Goal: Task Accomplishment & Management: Use online tool/utility

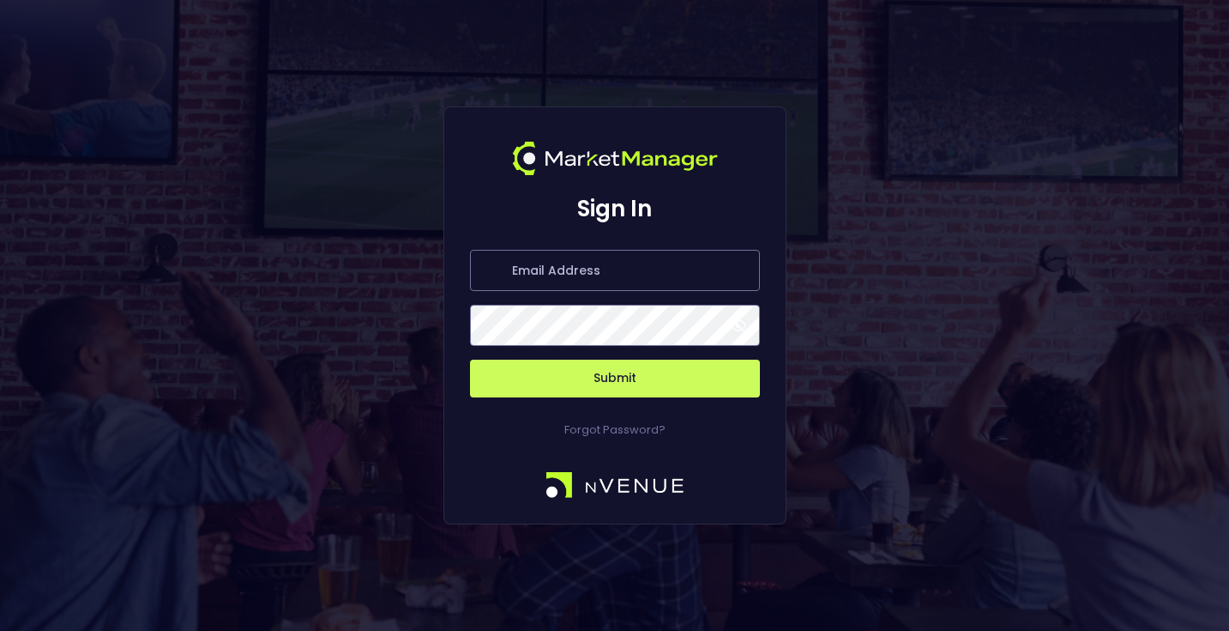
type input "[EMAIL_ADDRESS][DOMAIN_NAME]"
click at [603, 383] on button "Submit" at bounding box center [615, 378] width 290 height 38
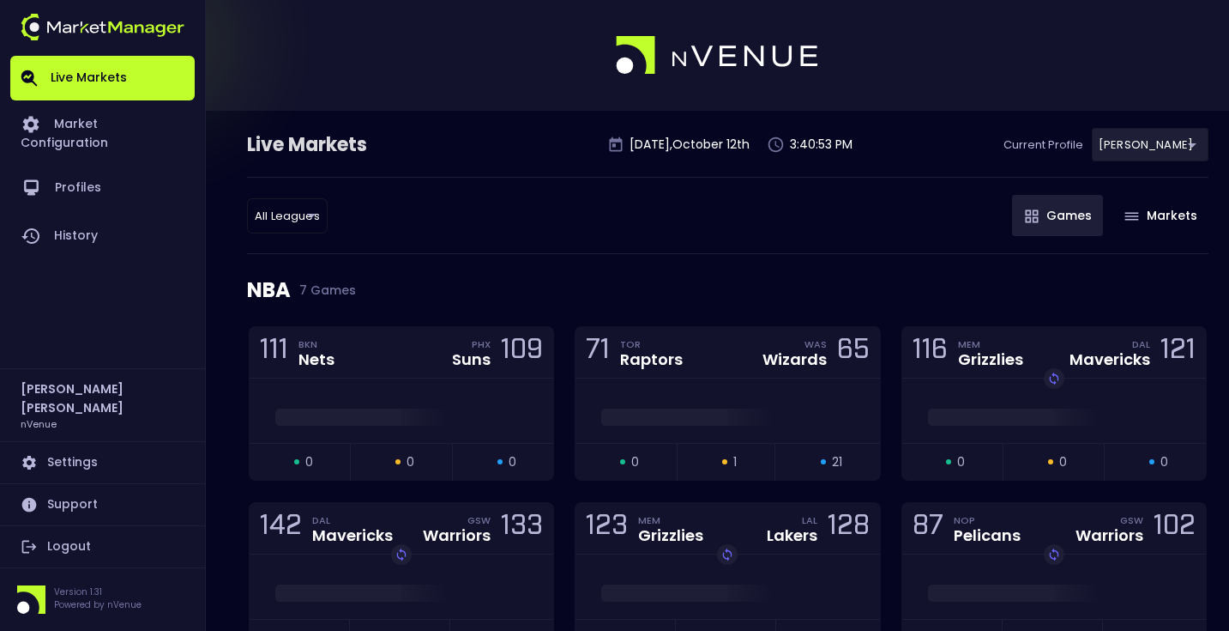
click at [573, 251] on div "All Leagues all leagues ​ Games Markets" at bounding box center [728, 215] width 962 height 77
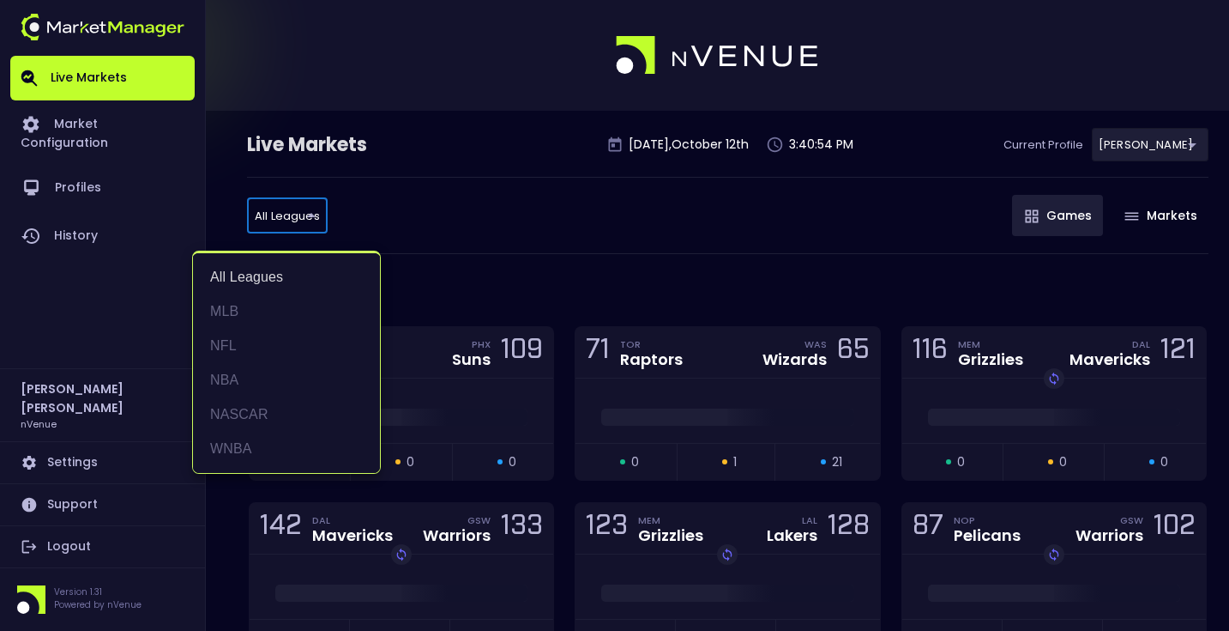
click at [290, 411] on li "NASCAR" at bounding box center [286, 414] width 187 height 34
type input "NASCAR"
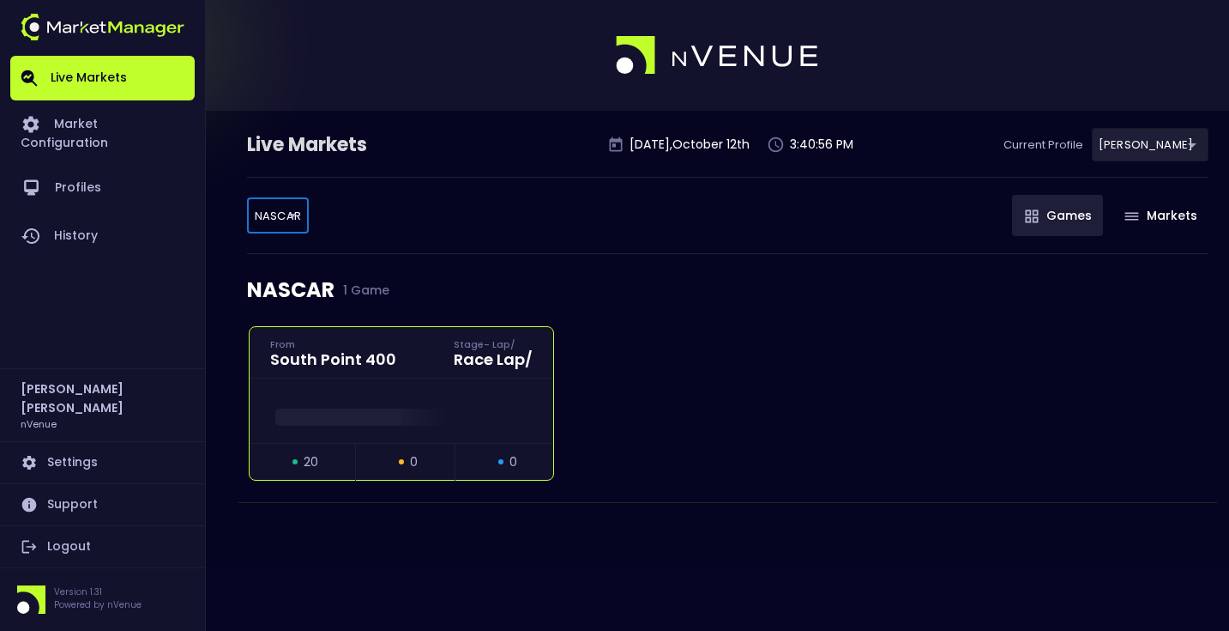
click at [378, 399] on div at bounding box center [402, 410] width 304 height 64
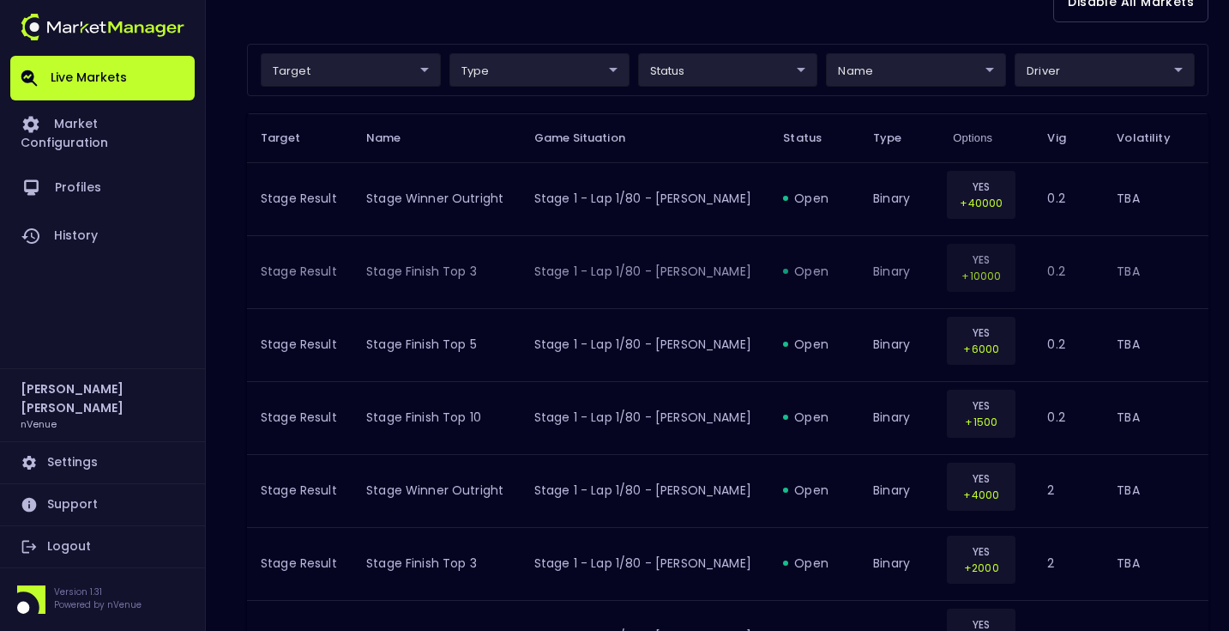
scroll to position [378, 0]
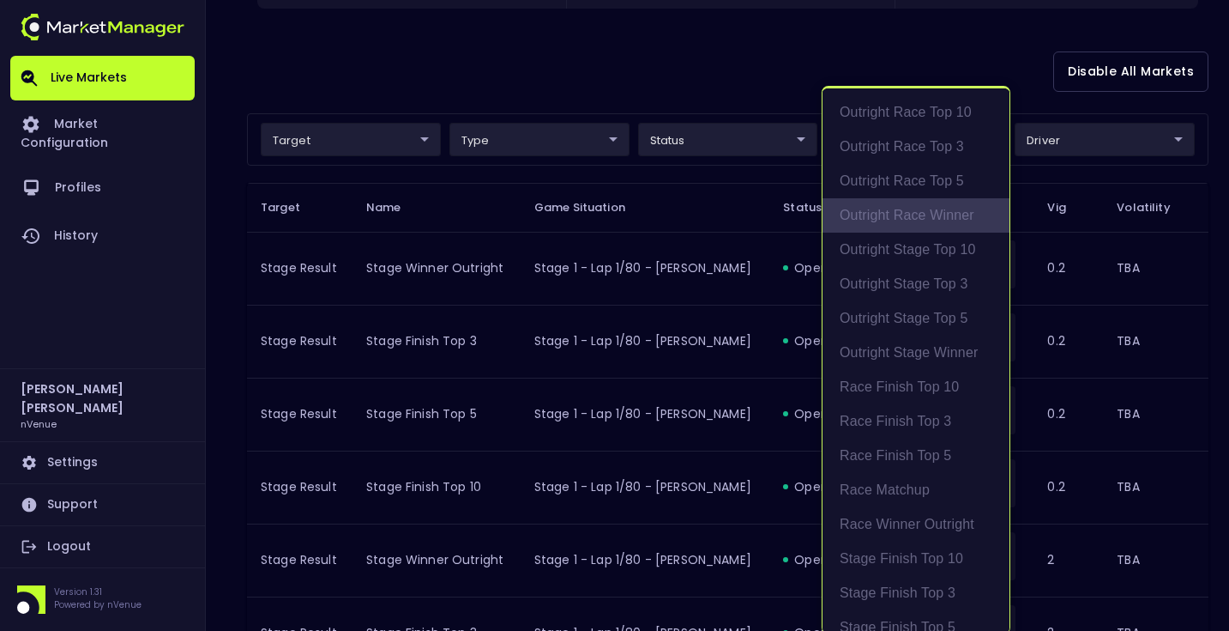
click at [964, 212] on li "Outright Race Winner" at bounding box center [916, 215] width 187 height 34
type input "Aggregated Race Winner"
type input "group"
type input "Outright Race Winner"
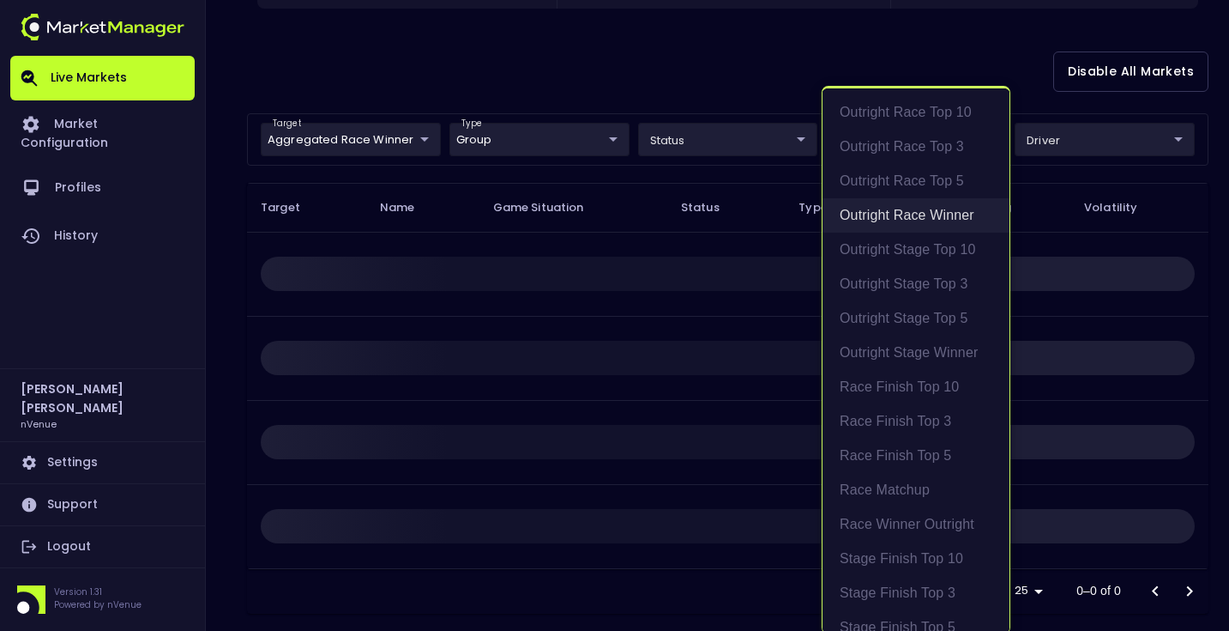
click at [964, 212] on li "Outright Race Winner" at bounding box center [916, 215] width 187 height 34
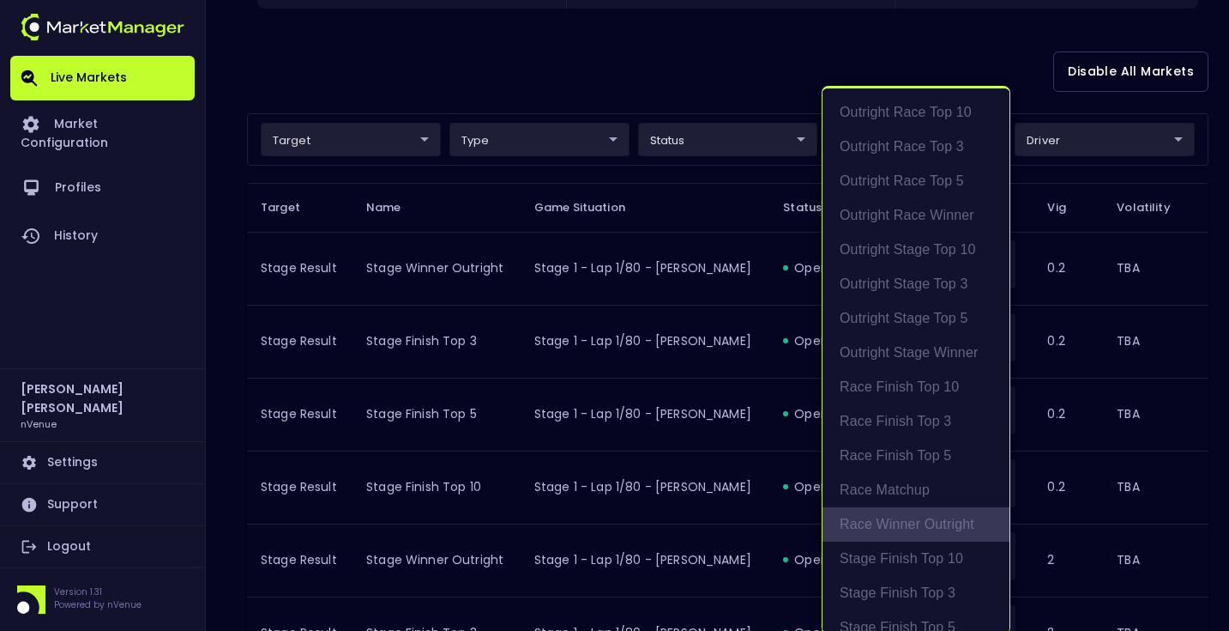
click at [953, 534] on li "Race Winner Outright" at bounding box center [916, 524] width 187 height 34
type input "Race Winner Outright"
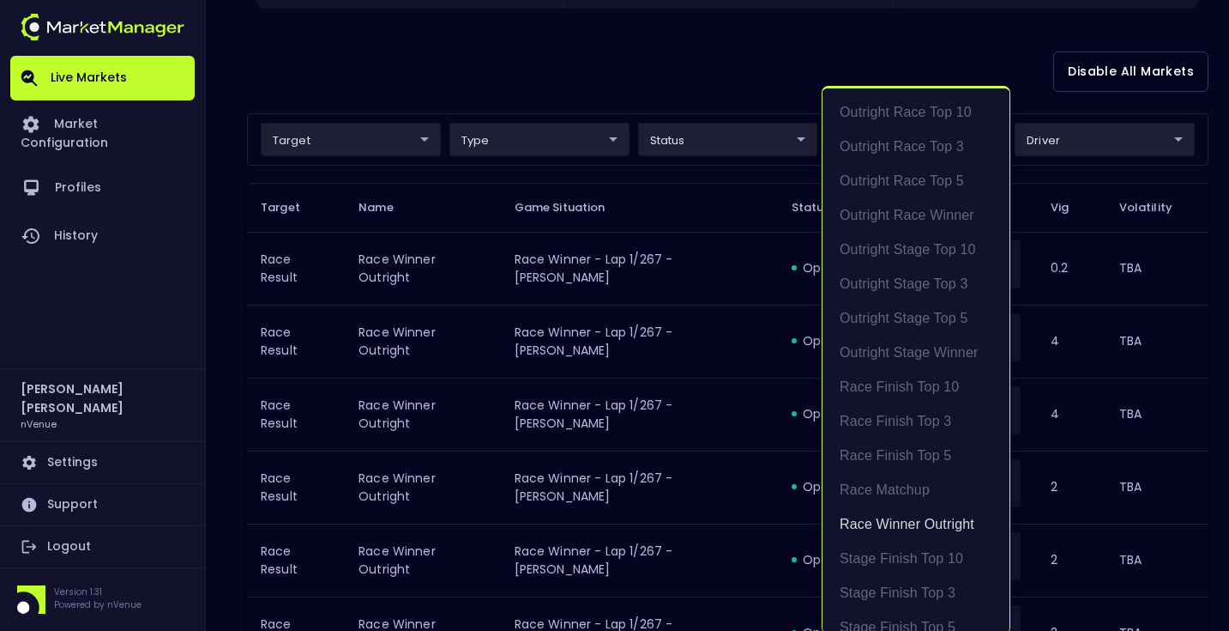
scroll to position [3, 0]
click at [754, 85] on div at bounding box center [614, 315] width 1229 height 631
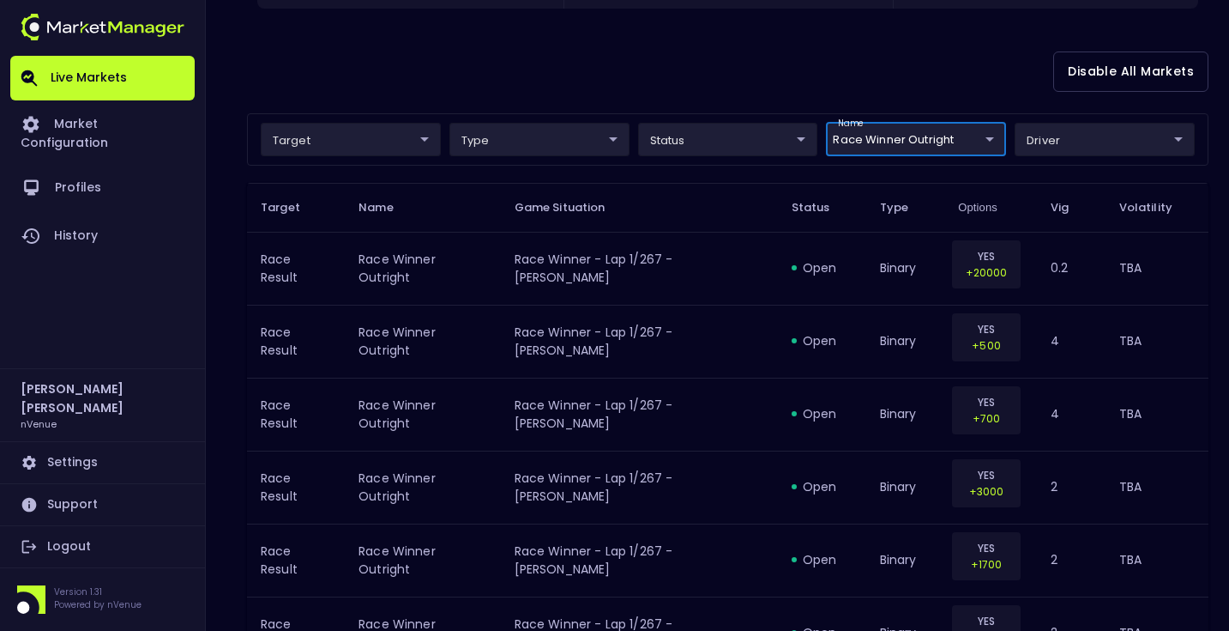
scroll to position [0, 0]
click at [780, 66] on div "Disable All Markets" at bounding box center [728, 71] width 962 height 83
